Goal: Task Accomplishment & Management: Manage account settings

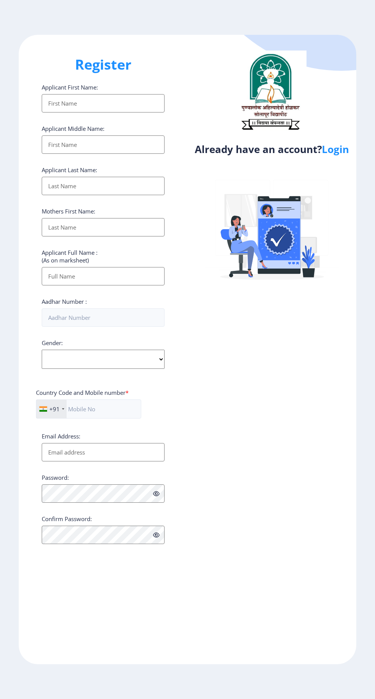
select select
click at [342, 147] on link "Login" at bounding box center [335, 149] width 27 height 14
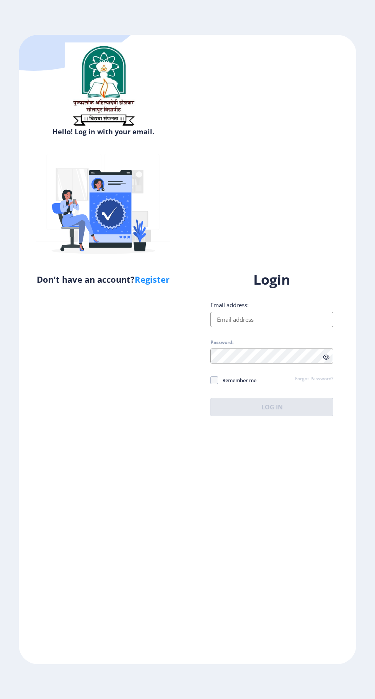
click at [263, 327] on input "Email address:" at bounding box center [272, 319] width 123 height 15
type input "[EMAIL_ADDRESS][DOMAIN_NAME]"
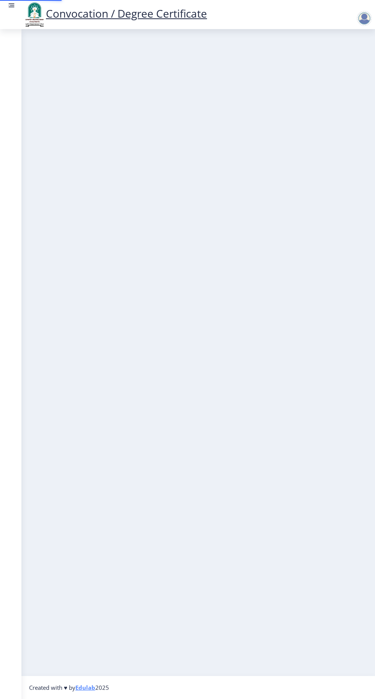
click at [332, 404] on nb-layout-column at bounding box center [198, 352] width 354 height 647
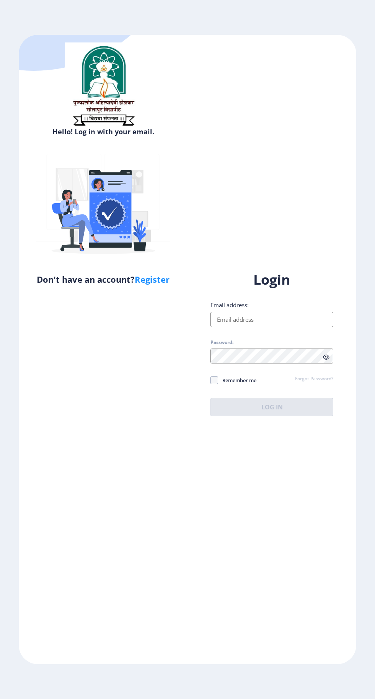
click at [268, 327] on input "Email address:" at bounding box center [272, 319] width 123 height 15
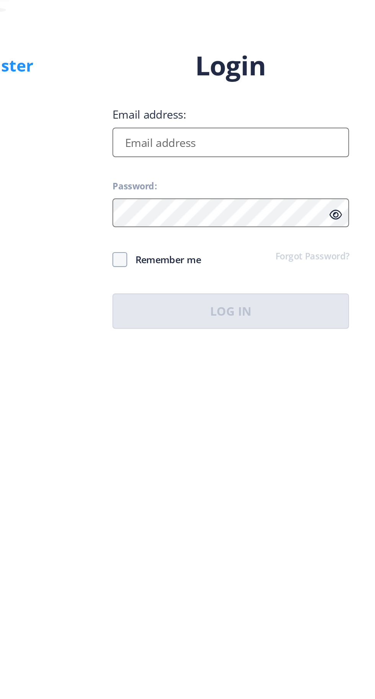
type input "[EMAIL_ADDRESS][DOMAIN_NAME]"
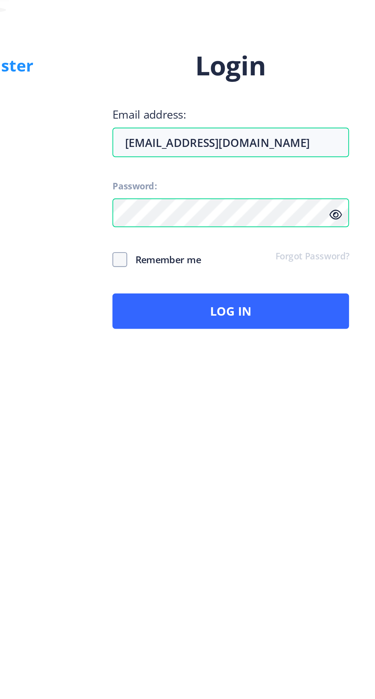
click at [328, 360] on icon at bounding box center [326, 358] width 7 height 6
